Goal: Find specific page/section: Find specific page/section

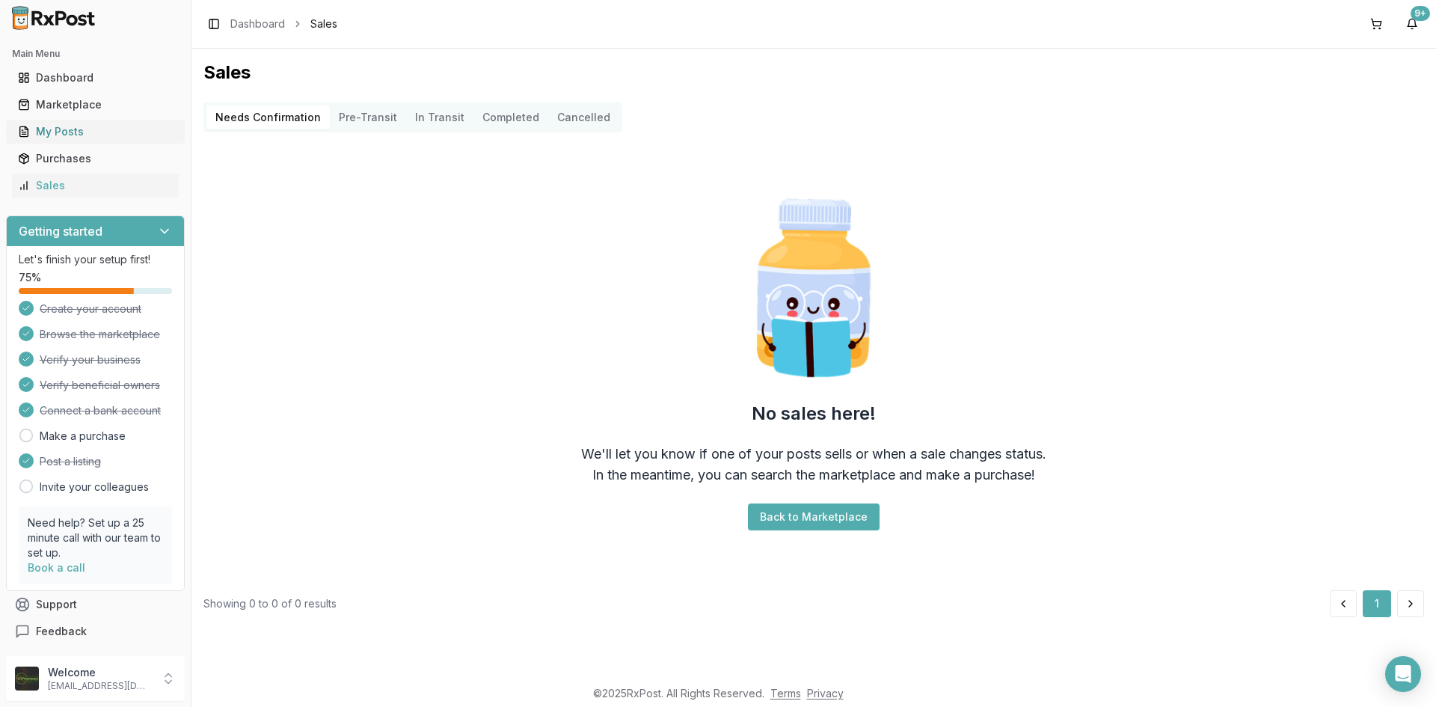
click at [86, 135] on div "My Posts" at bounding box center [95, 131] width 155 height 15
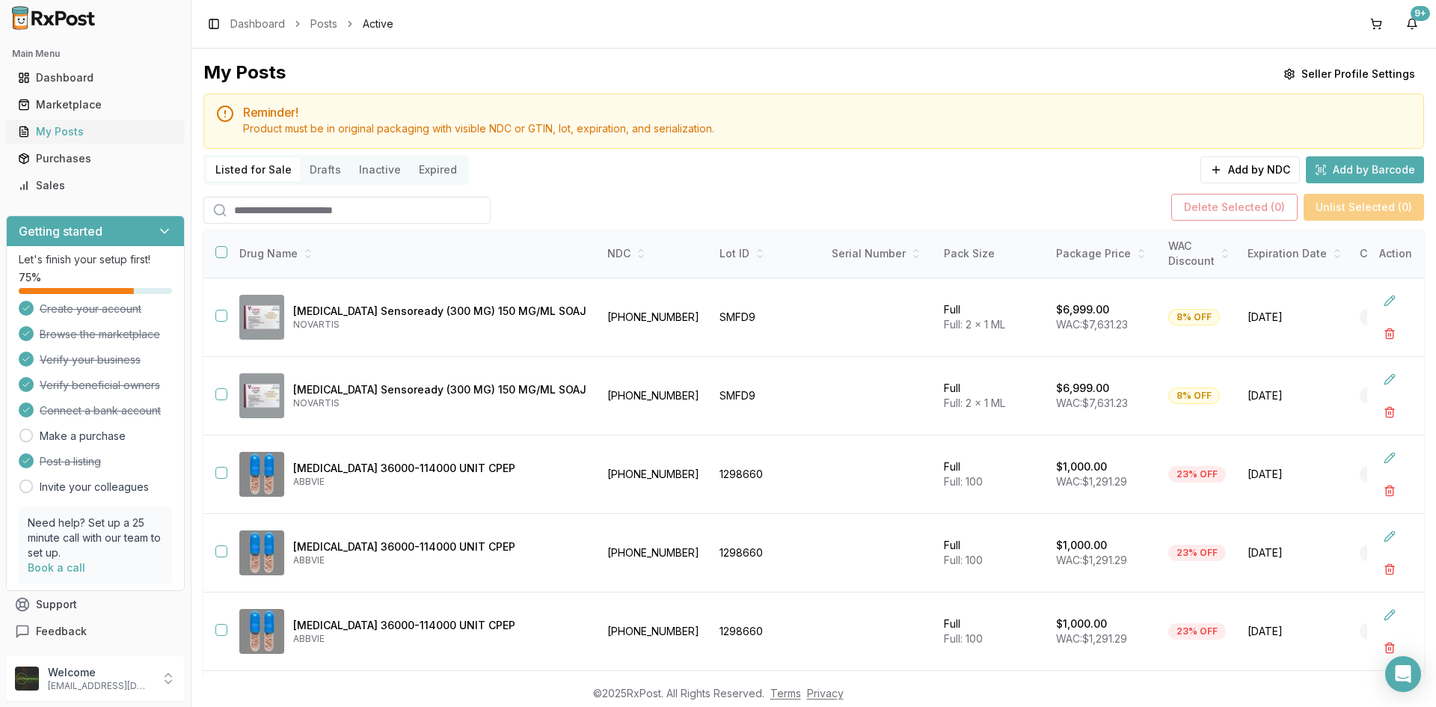
click at [62, 139] on link "My Posts" at bounding box center [95, 131] width 167 height 27
click at [49, 190] on div "Sales" at bounding box center [95, 185] width 155 height 15
